Goal: Transaction & Acquisition: Purchase product/service

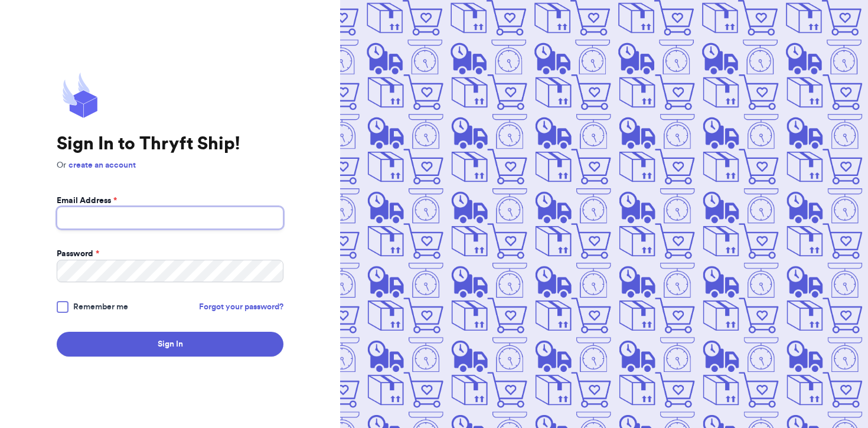
click at [100, 217] on input "Email Address *" at bounding box center [170, 218] width 227 height 22
type input "Forethoughtthings@gmail.com"
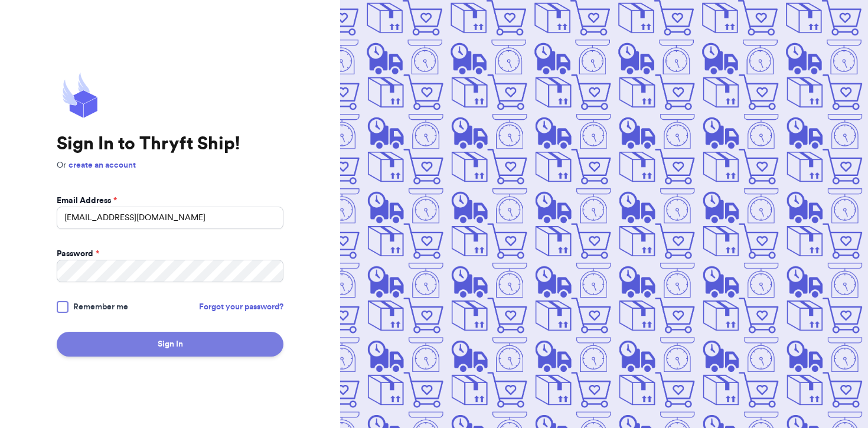
click at [171, 332] on button "Sign In" at bounding box center [170, 344] width 227 height 25
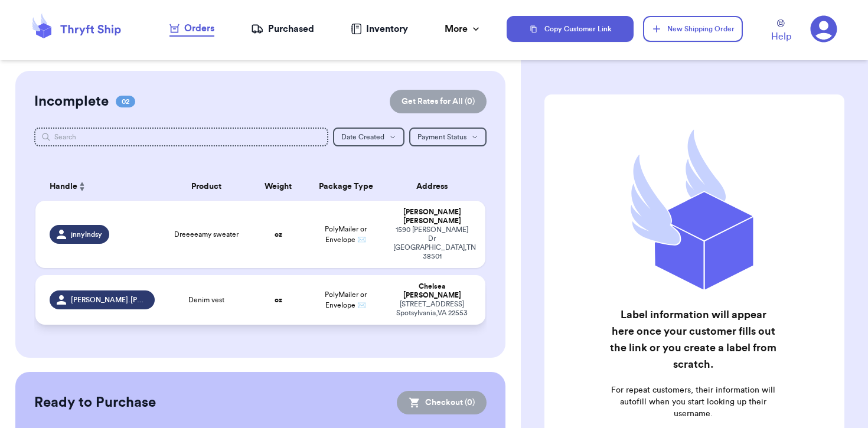
click at [236, 275] on td "Denim vest" at bounding box center [207, 300] width 90 height 50
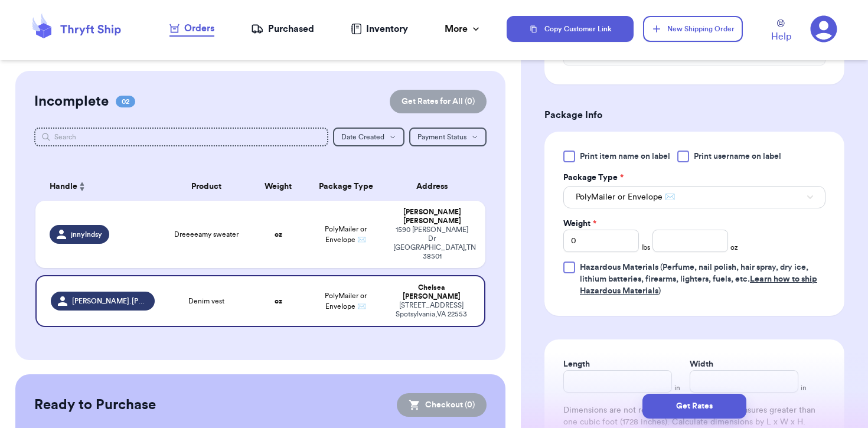
scroll to position [413, 0]
click at [662, 236] on input "number" at bounding box center [690, 241] width 76 height 22
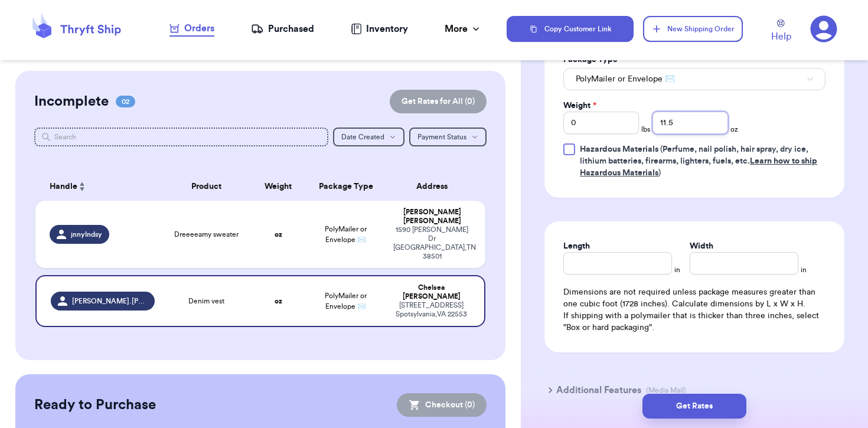
scroll to position [540, 0]
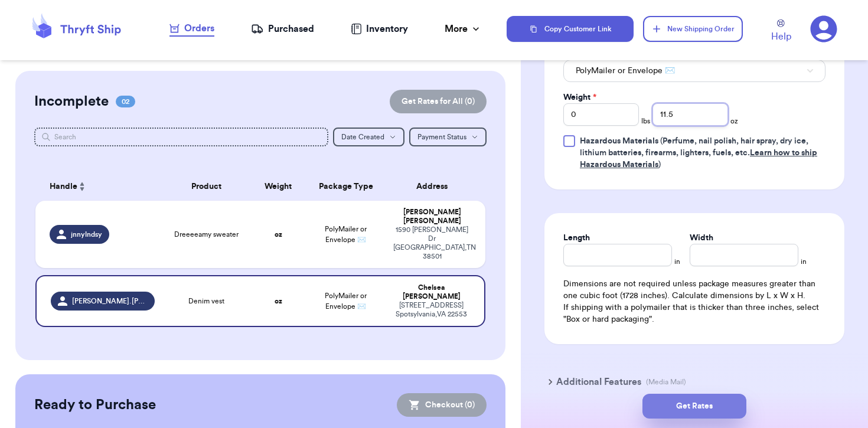
type input "11.5"
click at [665, 404] on button "Get Rates" at bounding box center [694, 406] width 104 height 25
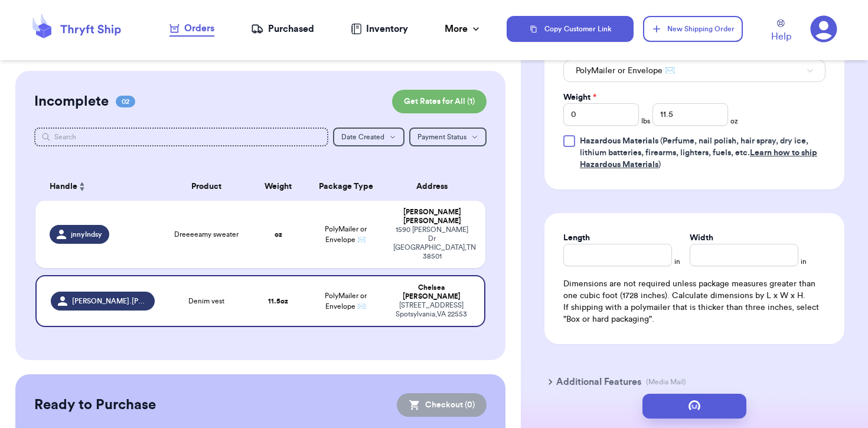
scroll to position [0, 0]
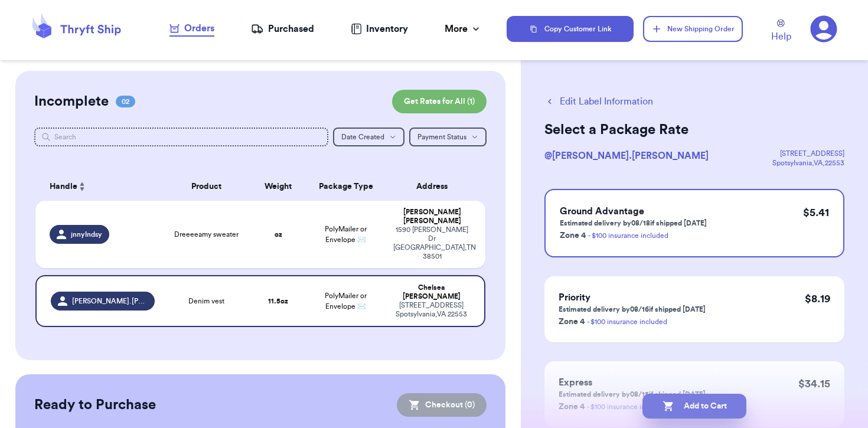
click at [671, 415] on button "Add to Cart" at bounding box center [694, 406] width 104 height 25
checkbox input "true"
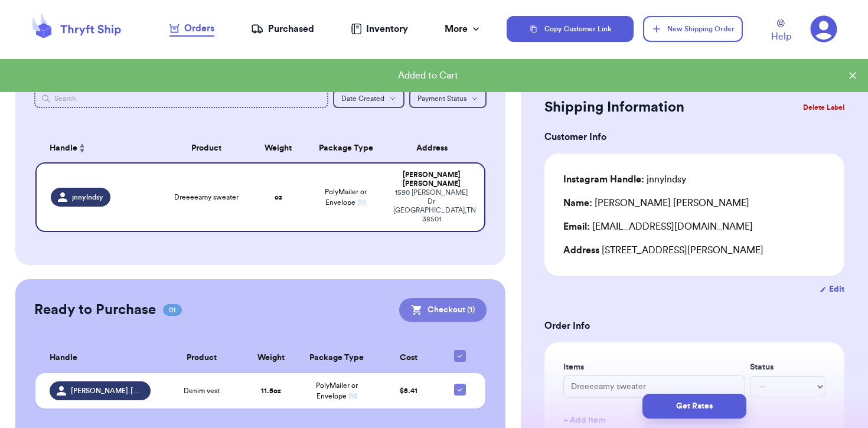
click at [452, 298] on button "Checkout ( 1 )" at bounding box center [442, 310] width 87 height 24
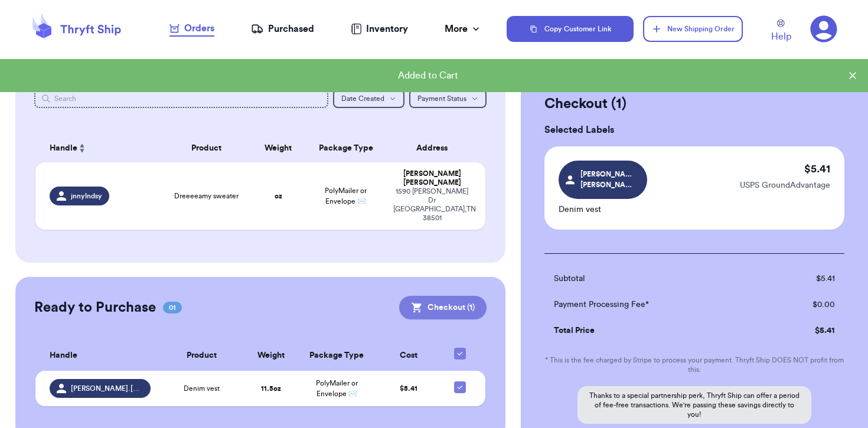
scroll to position [36, 0]
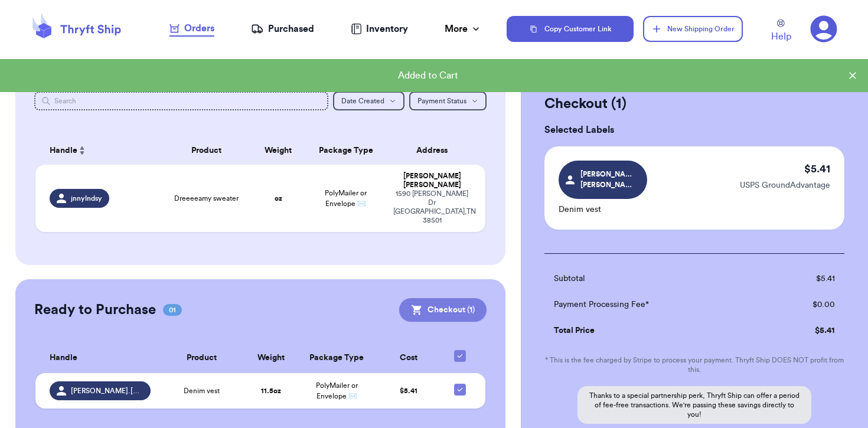
click at [474, 298] on button "Checkout ( 1 )" at bounding box center [442, 310] width 87 height 24
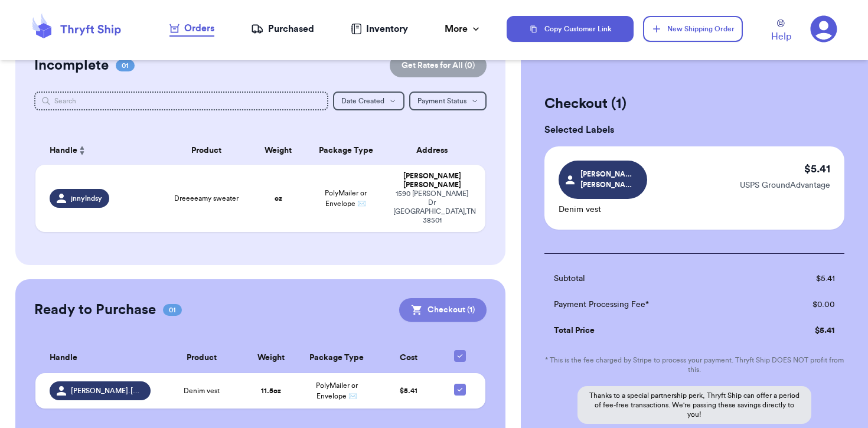
click at [459, 298] on button "Checkout ( 1 )" at bounding box center [442, 310] width 87 height 24
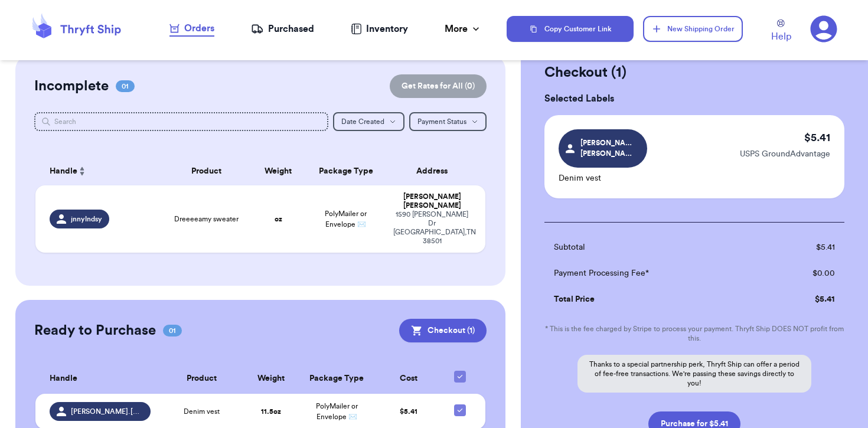
scroll to position [112, 0]
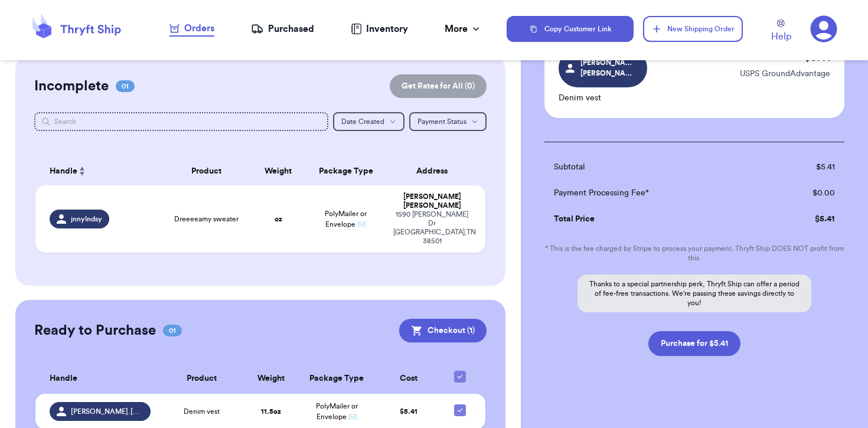
click at [710, 320] on div "Subtotal $ 5.41 Payment Processing Fee* $ 0.00 Total Price $ 5.41 * This is the…" at bounding box center [694, 249] width 300 height 214
click at [707, 333] on button "Purchase for $5.41" at bounding box center [694, 343] width 92 height 25
checkbox input "false"
checkbox input "true"
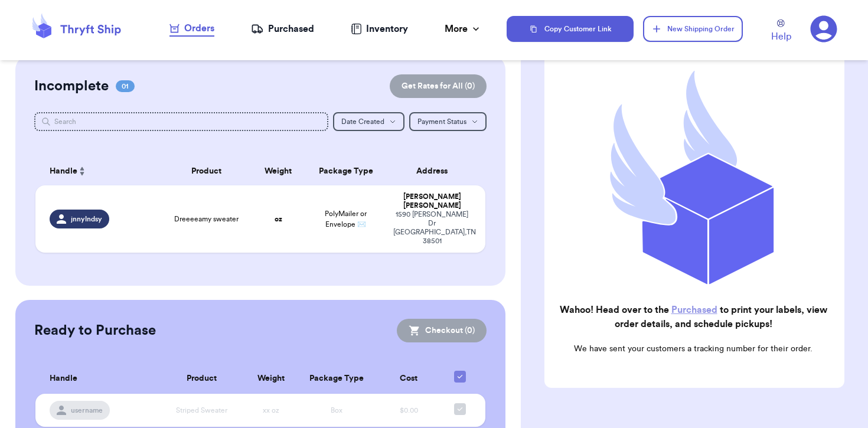
click at [292, 16] on nav "Orders Purchased Inventory More Stats Completed Orders" at bounding box center [326, 28] width 362 height 39
click at [292, 28] on div "Purchased" at bounding box center [282, 29] width 63 height 14
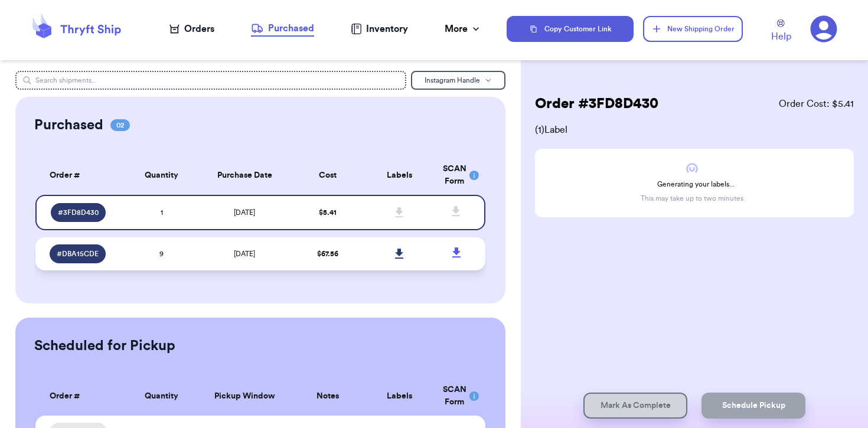
click at [351, 248] on td "$ 67.56" at bounding box center [328, 253] width 72 height 33
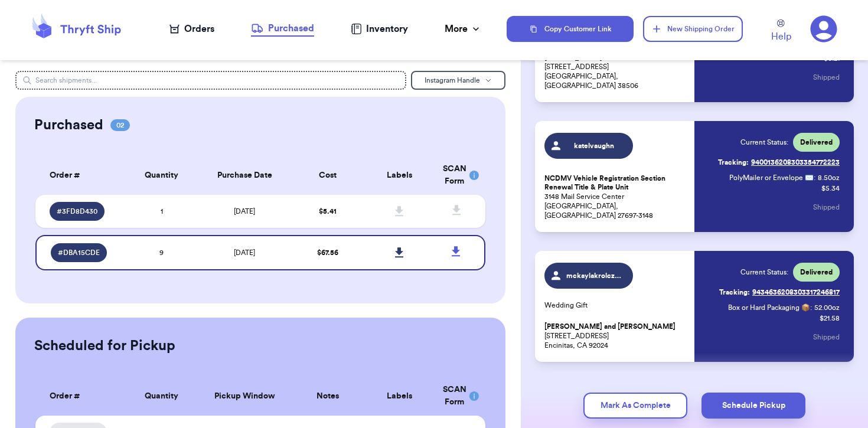
scroll to position [965, 0]
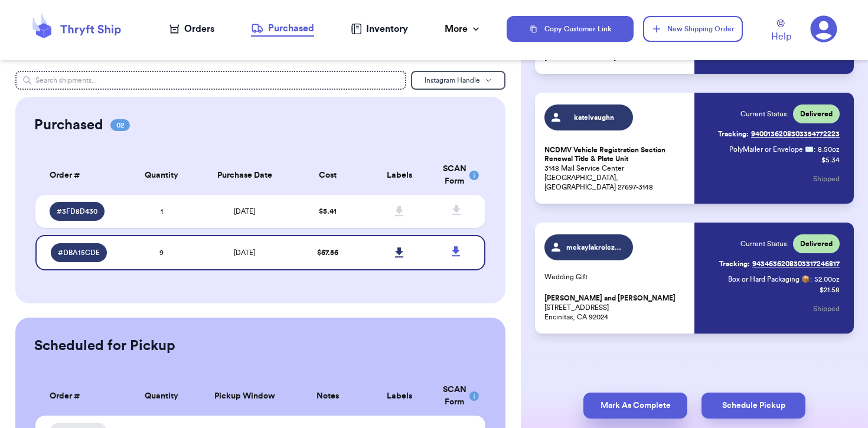
click at [609, 410] on button "Mark As Complete" at bounding box center [635, 406] width 104 height 26
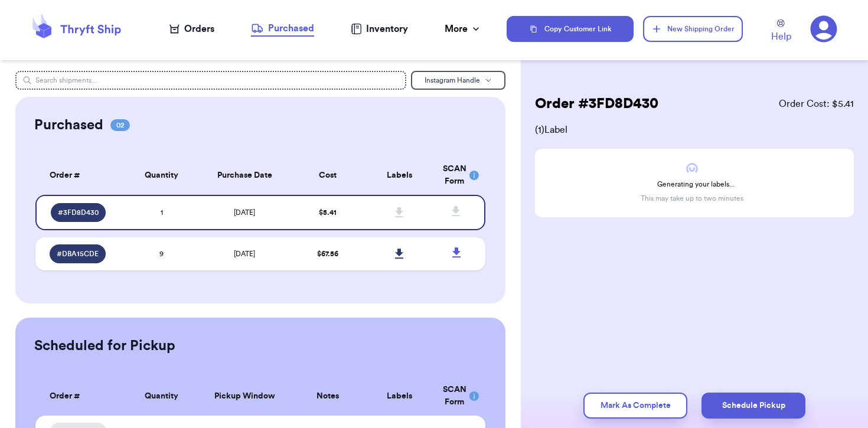
scroll to position [0, 0]
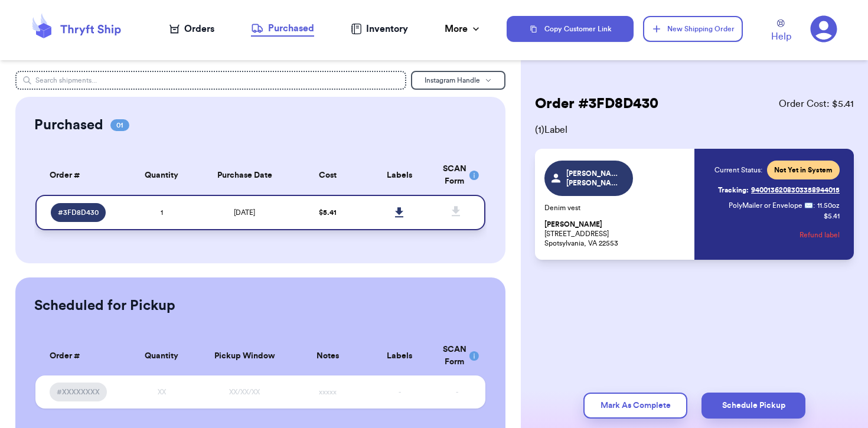
click at [401, 207] on link at bounding box center [400, 213] width 26 height 26
click at [401, 208] on icon at bounding box center [399, 212] width 8 height 10
